Goal: Information Seeking & Learning: Learn about a topic

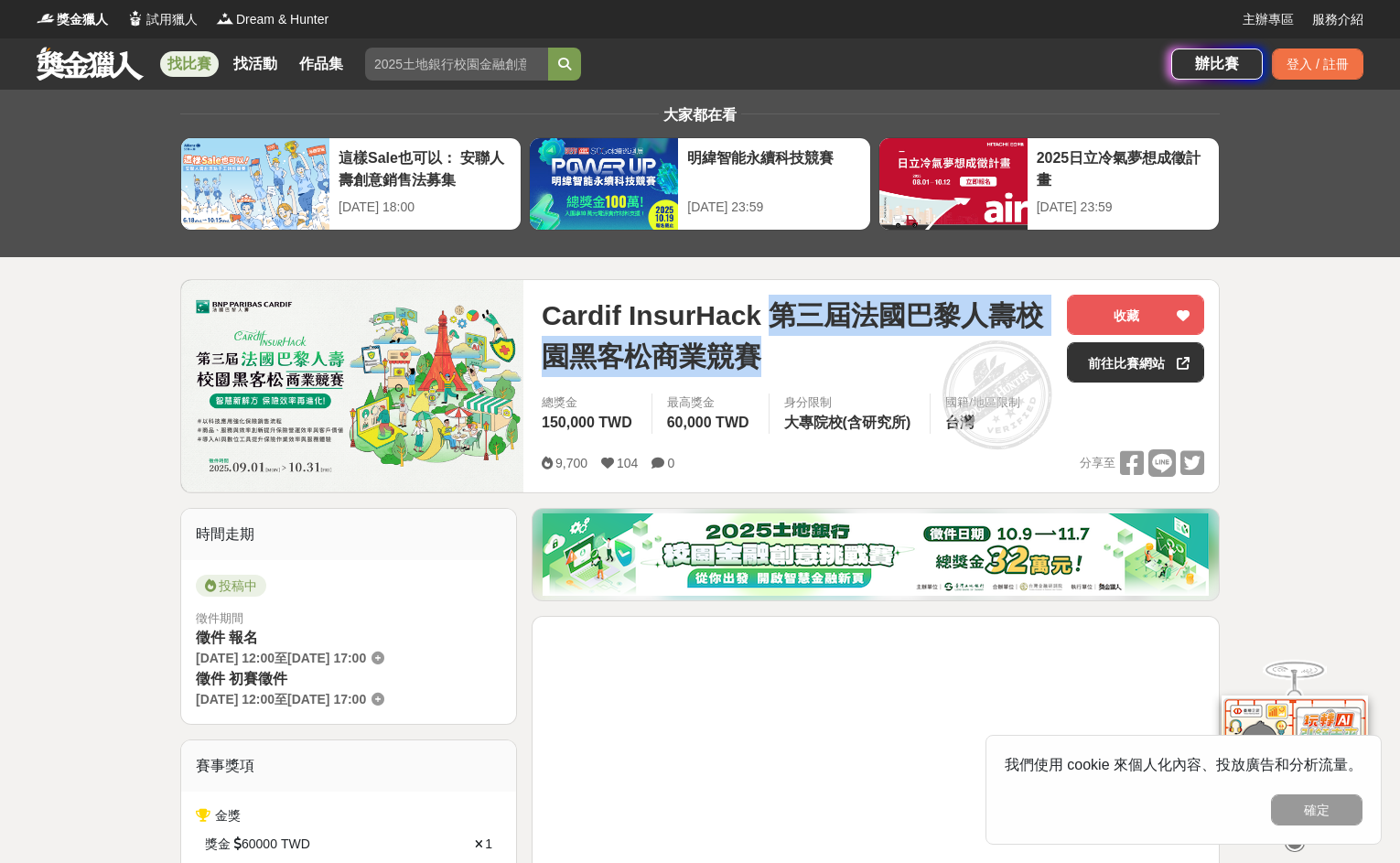
copy span "第三屆法國巴黎人壽校園黑客松商業競賽"
drag, startPoint x: 762, startPoint y: 306, endPoint x: 800, endPoint y: 359, distance: 65.2
click at [800, 359] on span "Cardif InsurHack 第三屆法國巴黎人壽校園黑客松商業競賽" at bounding box center [797, 336] width 511 height 83
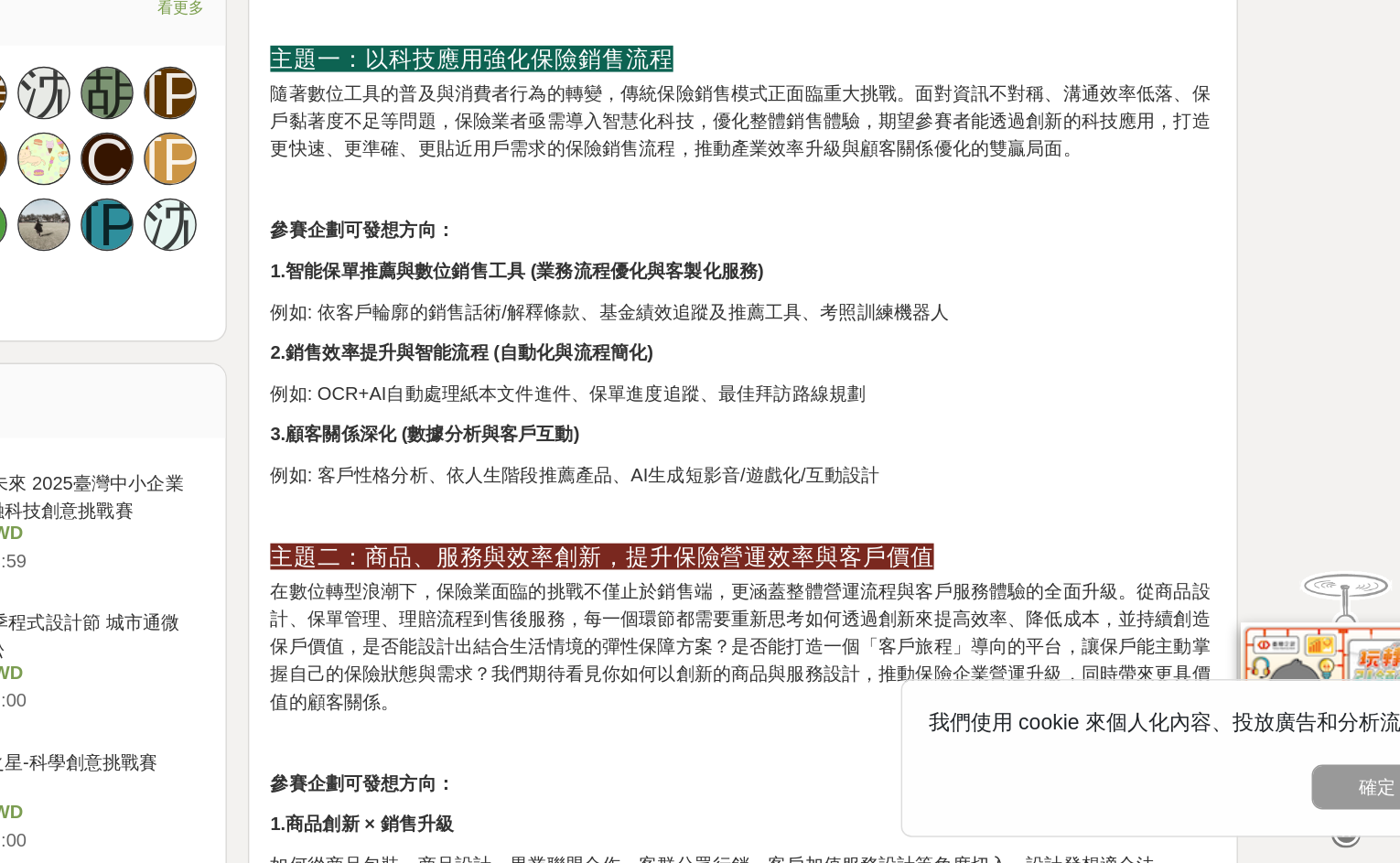
scroll to position [1431, 0]
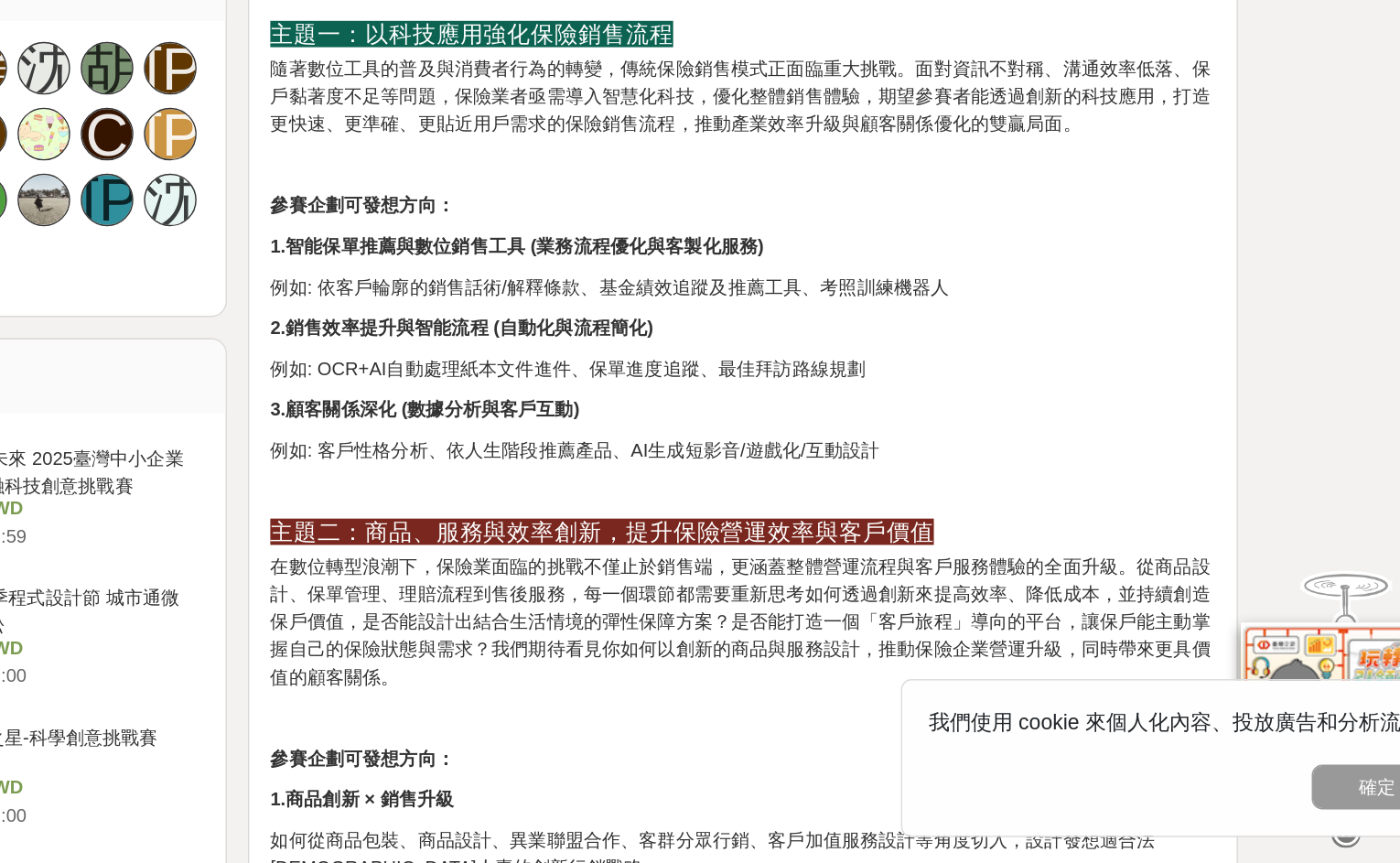
click at [911, 586] on p "例如: 客戶性格分析、依人生階段推薦產品、AI生成短影音/遊戲化/互動設計" at bounding box center [875, 576] width 657 height 19
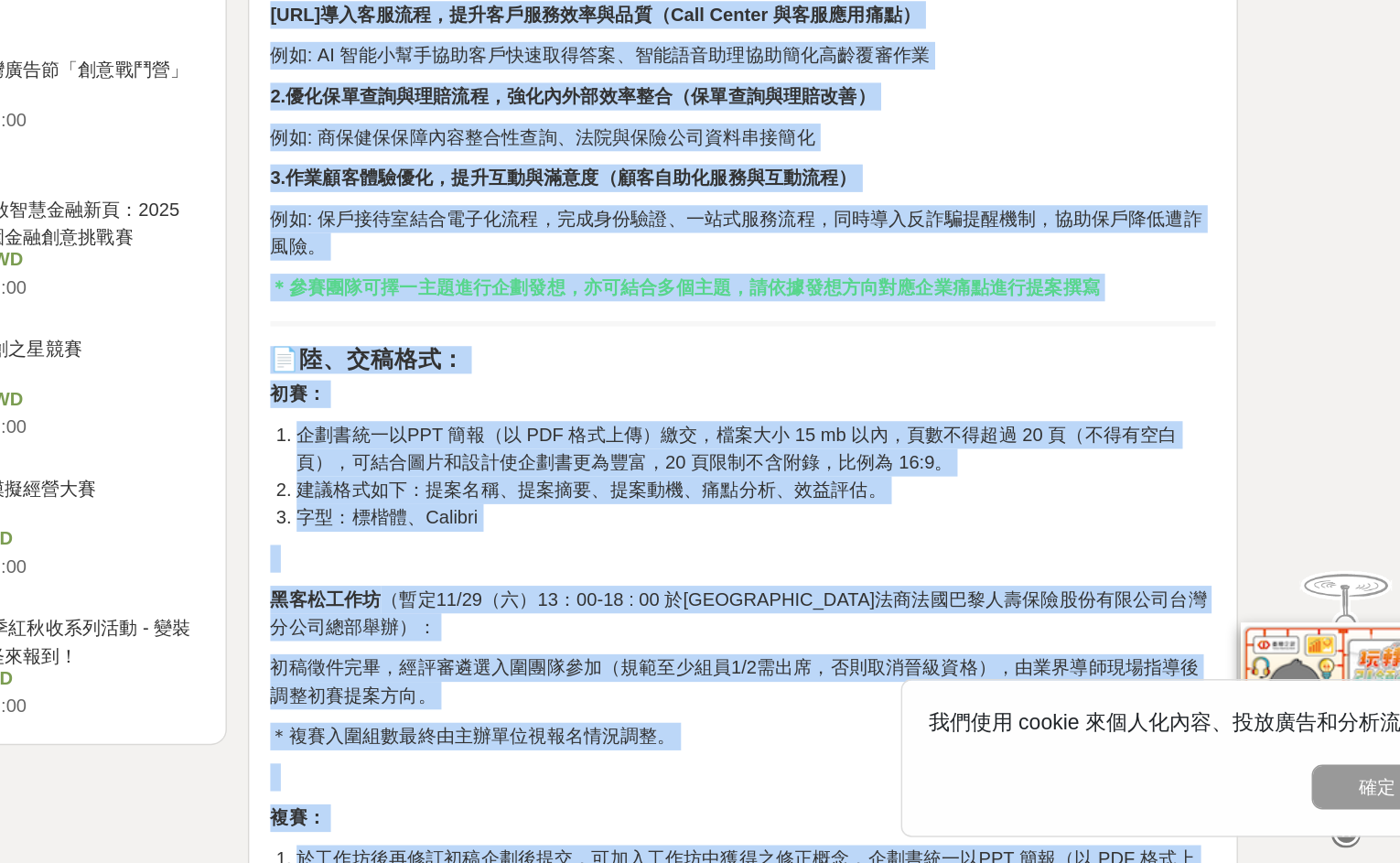
scroll to position [2503, 0]
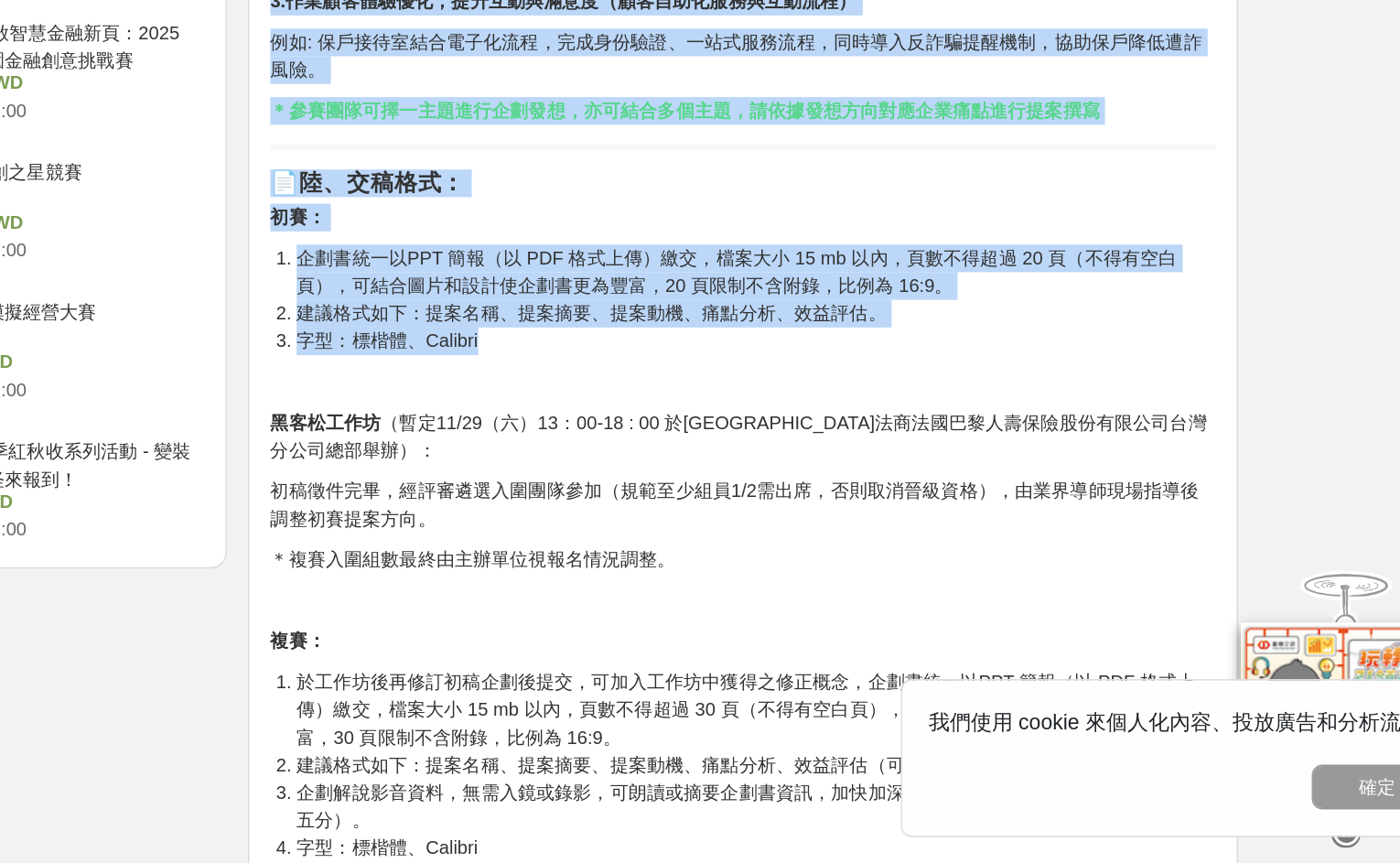
drag, startPoint x: 550, startPoint y: 302, endPoint x: 840, endPoint y: 513, distance: 358.6
copy div "lor：ipsumdolorsit ametconsecteturadi，elitseddoeiusmo。tempori、utlabo、etdolorema，…"
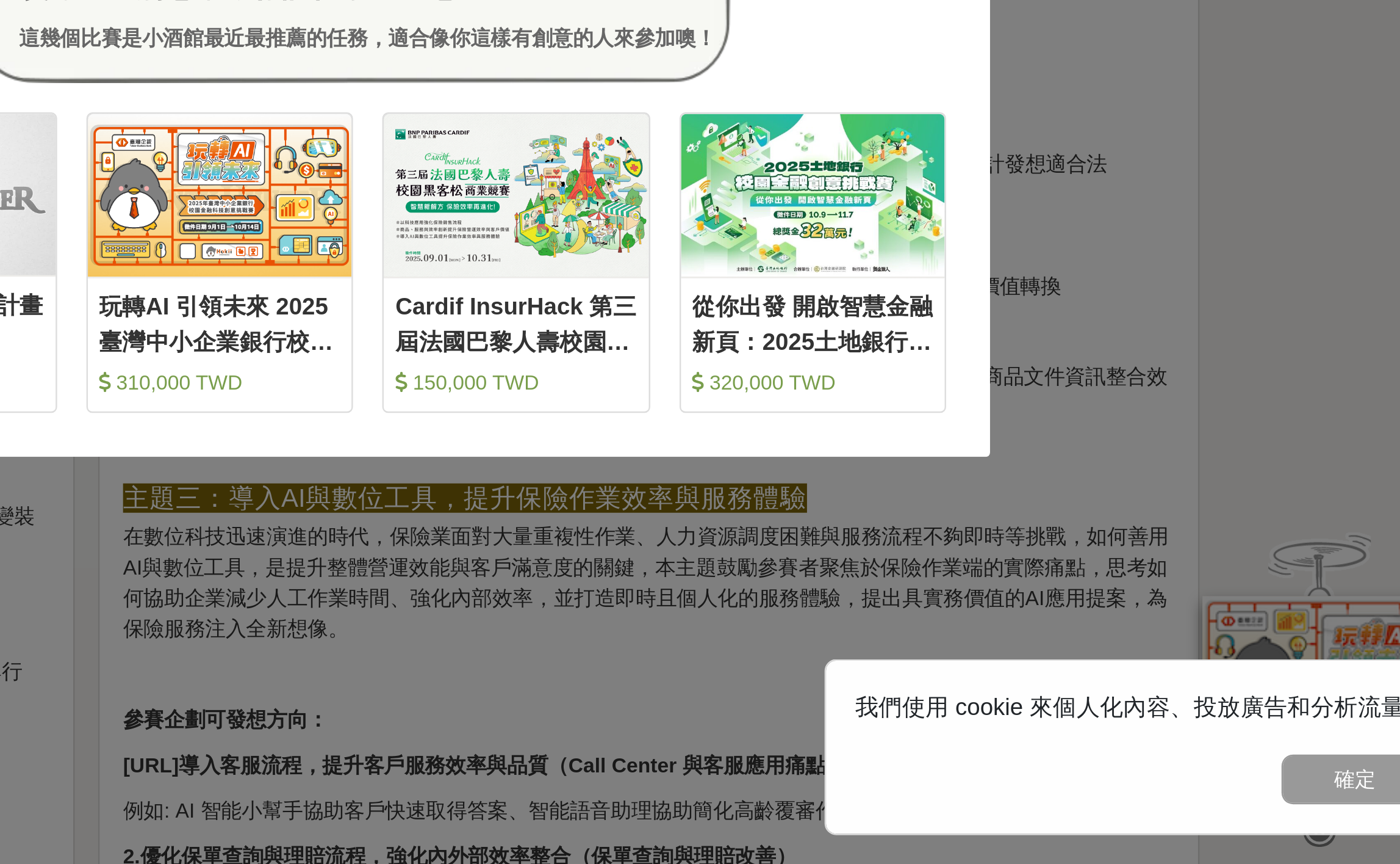
scroll to position [1236, 0]
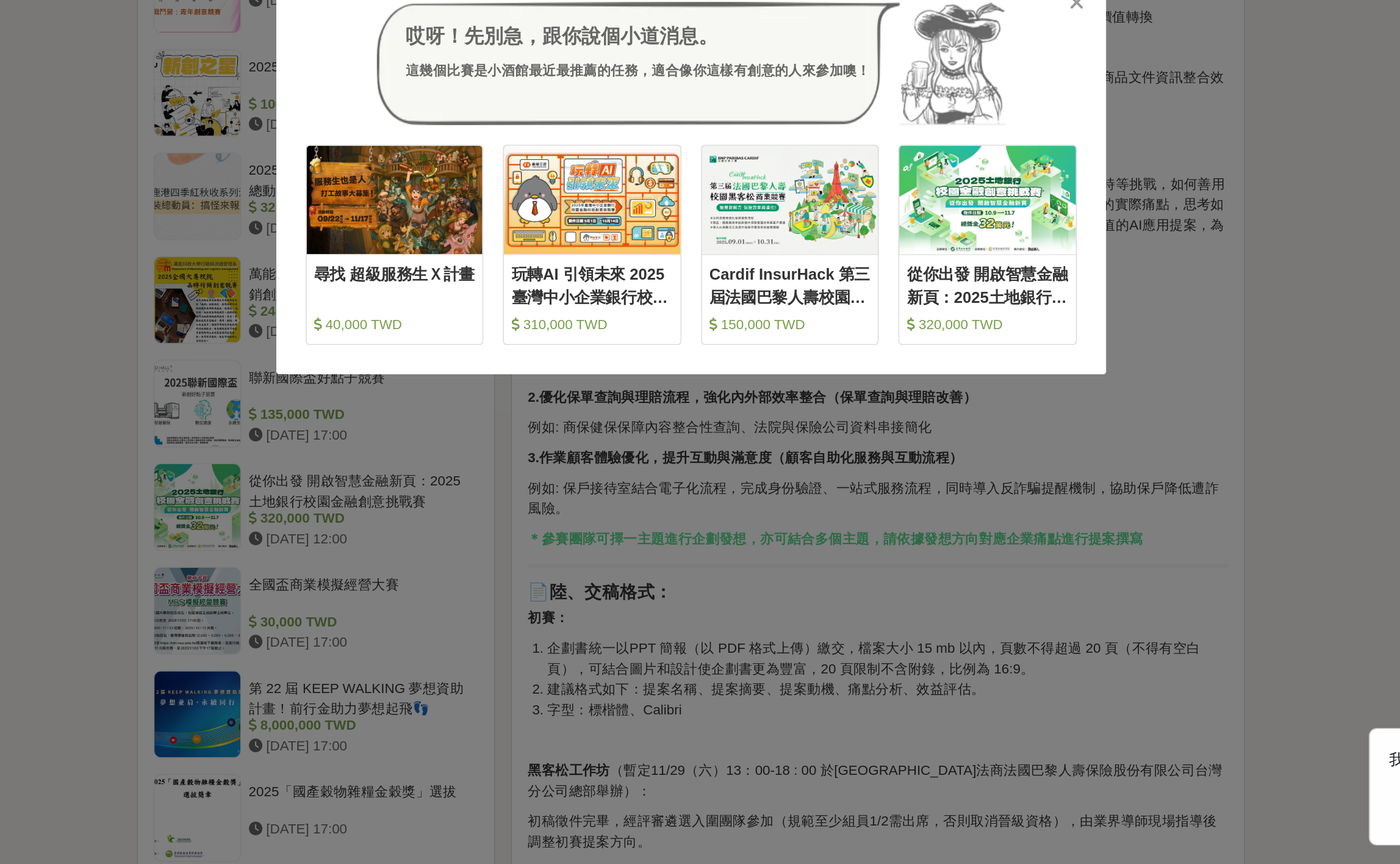
click at [923, 575] on div "哎呀！先別急，跟你說個小道消息。 這幾個比賽是小酒館最近最推薦的任務，適合像你這樣有創意的人來參加噢！ 收藏 尋找 超級服務生Ｘ計畫 40,000 TWD 收…" at bounding box center [700, 432] width 1400 height 864
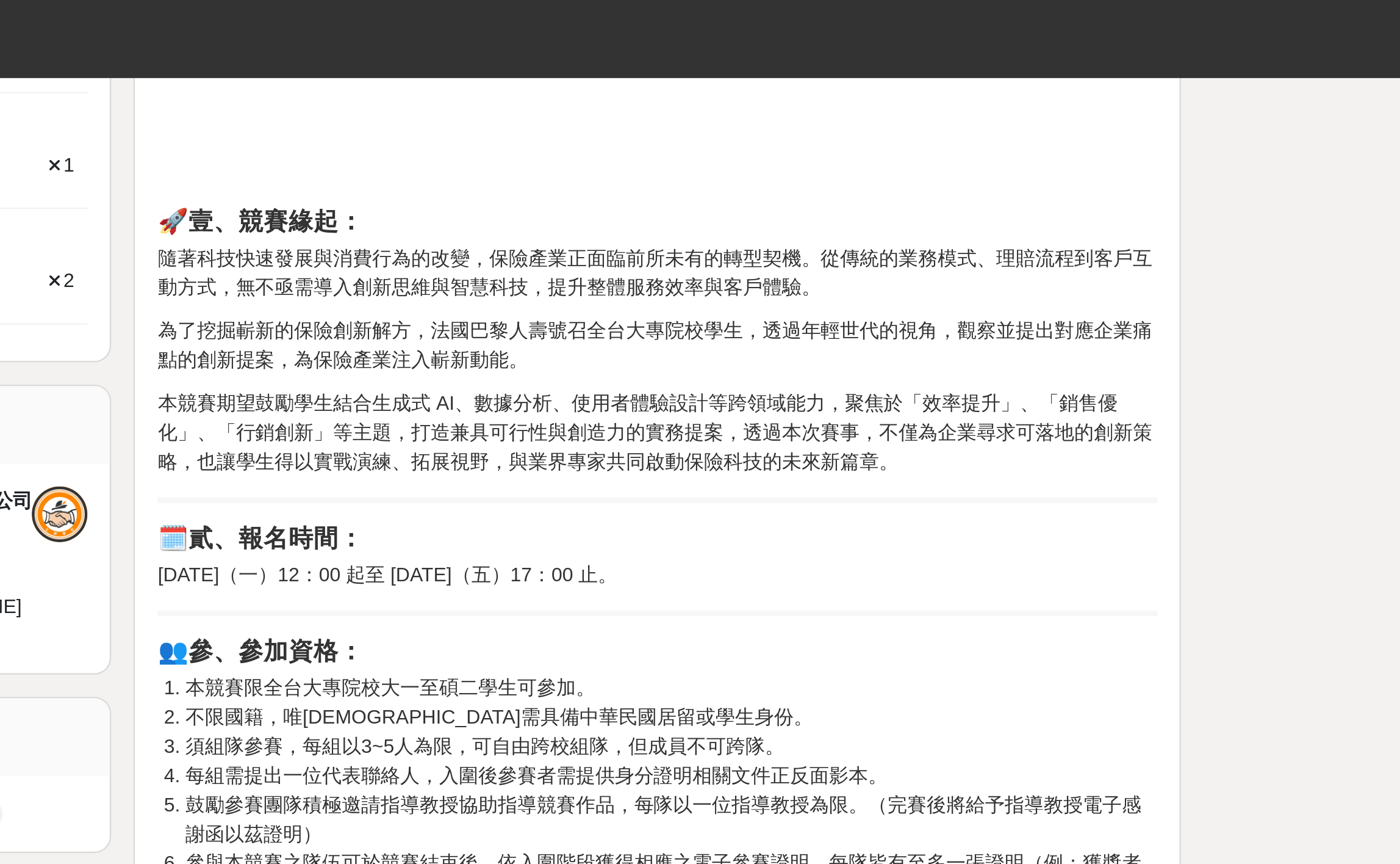
scroll to position [543, 0]
